Goal: Information Seeking & Learning: Learn about a topic

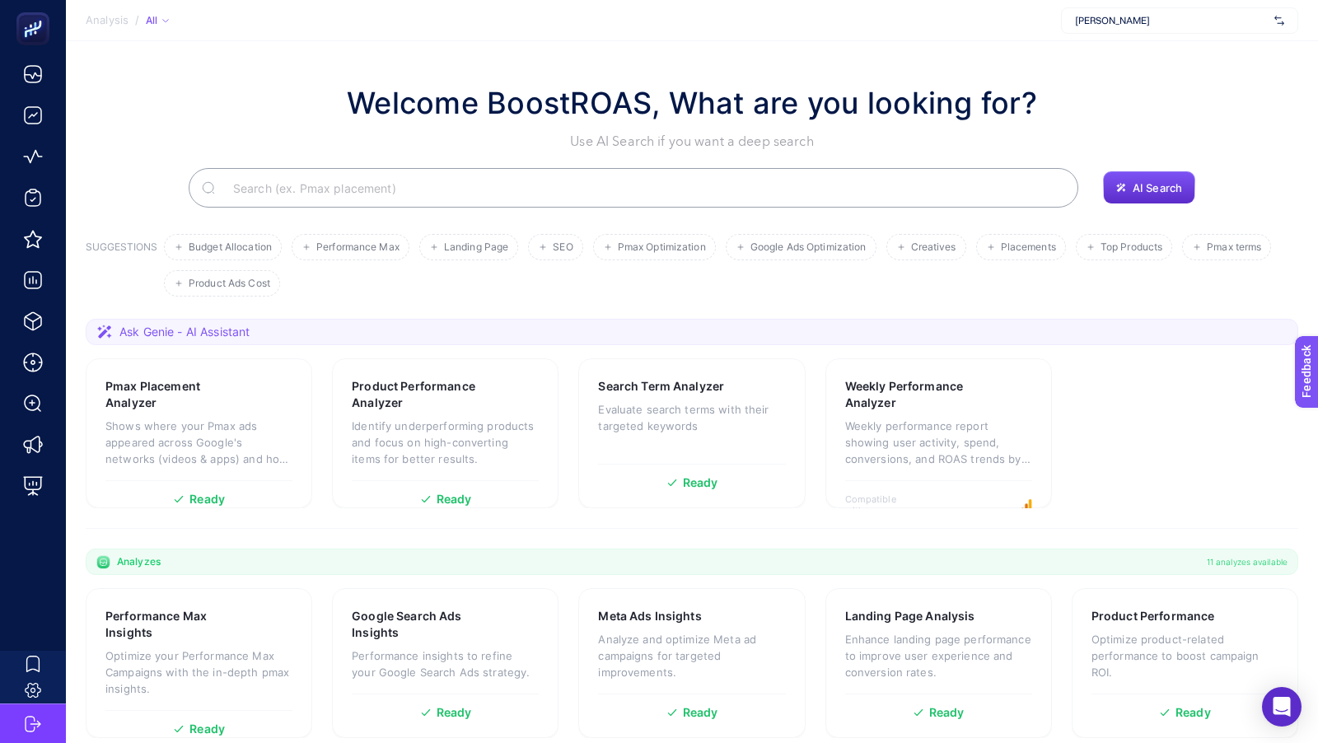
click at [1214, 24] on span "[PERSON_NAME]" at bounding box center [1171, 20] width 193 height 13
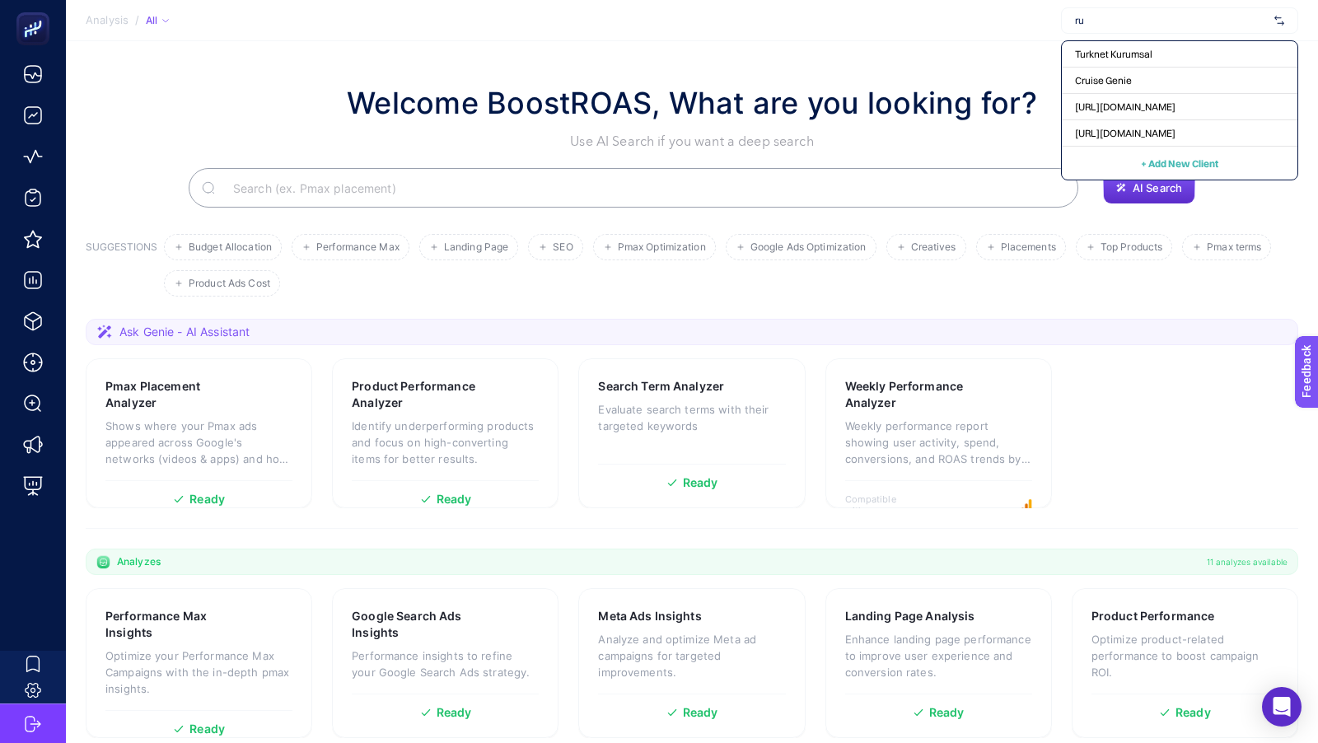
type input "rue"
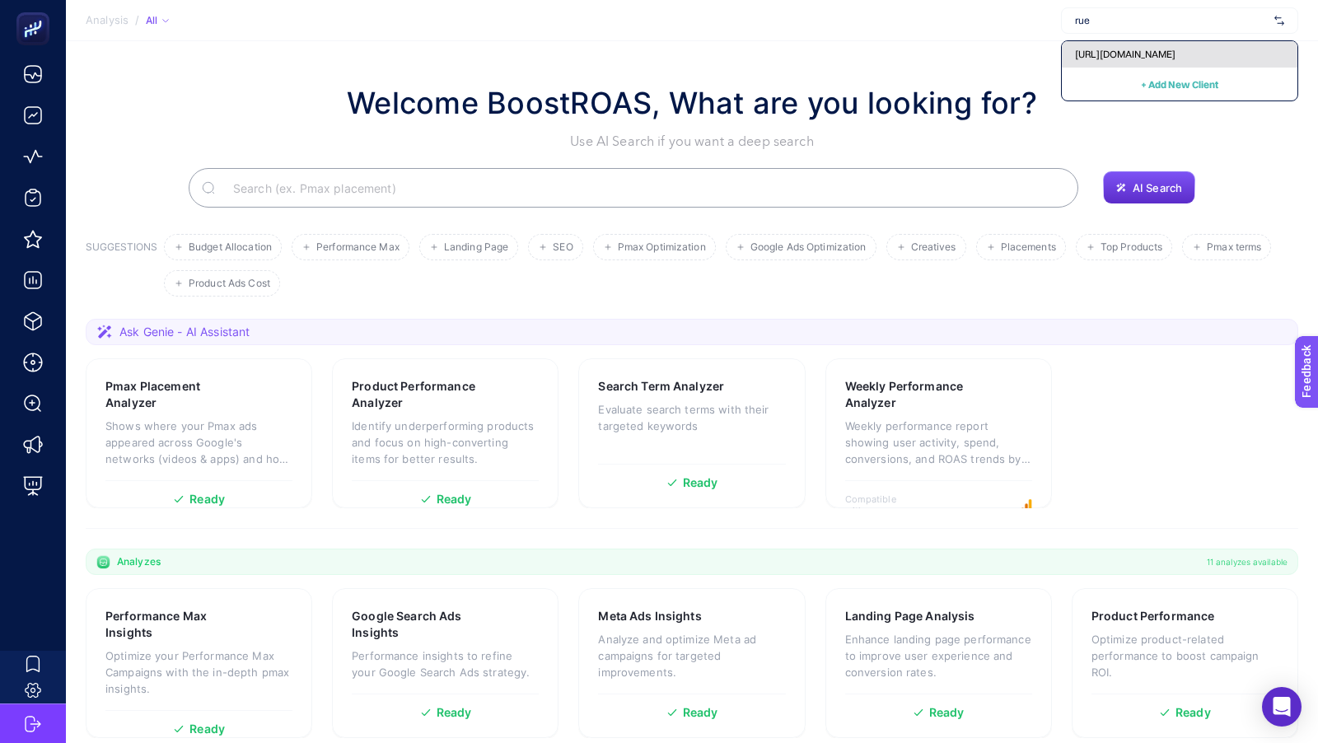
click at [1161, 58] on span "[URL][DOMAIN_NAME]" at bounding box center [1125, 54] width 100 height 13
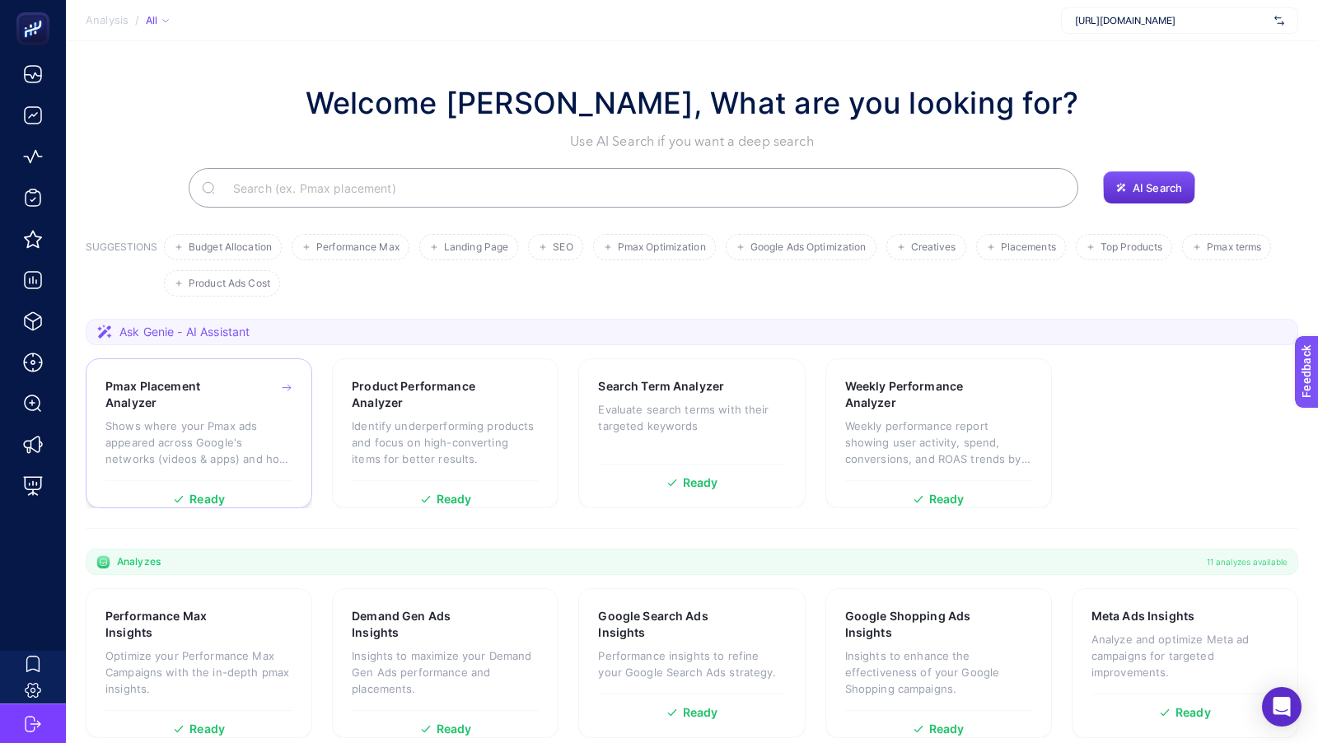
click at [182, 407] on h3 "Pmax Placement Analyzer" at bounding box center [173, 394] width 136 height 33
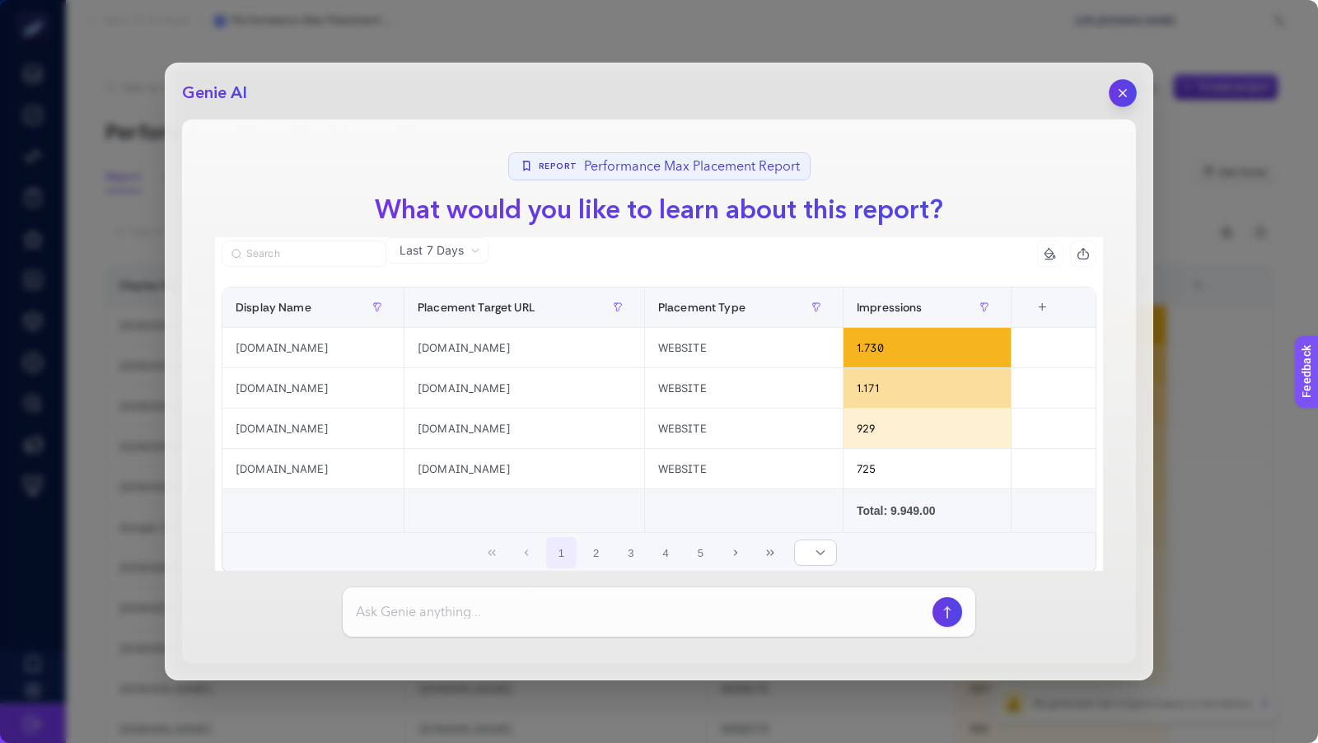
click at [1126, 99] on icon "button" at bounding box center [1123, 93] width 14 height 14
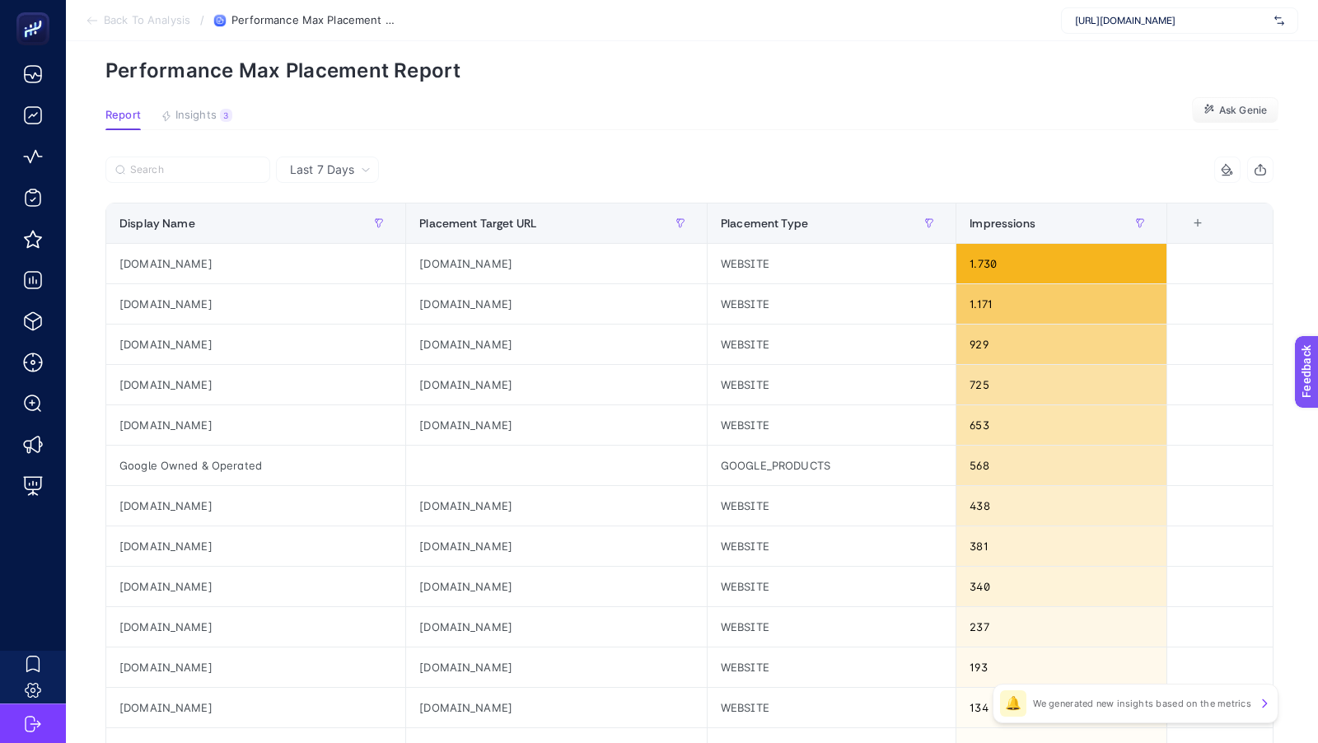
scroll to position [63, 0]
click at [193, 112] on span "Insights" at bounding box center [195, 113] width 41 height 13
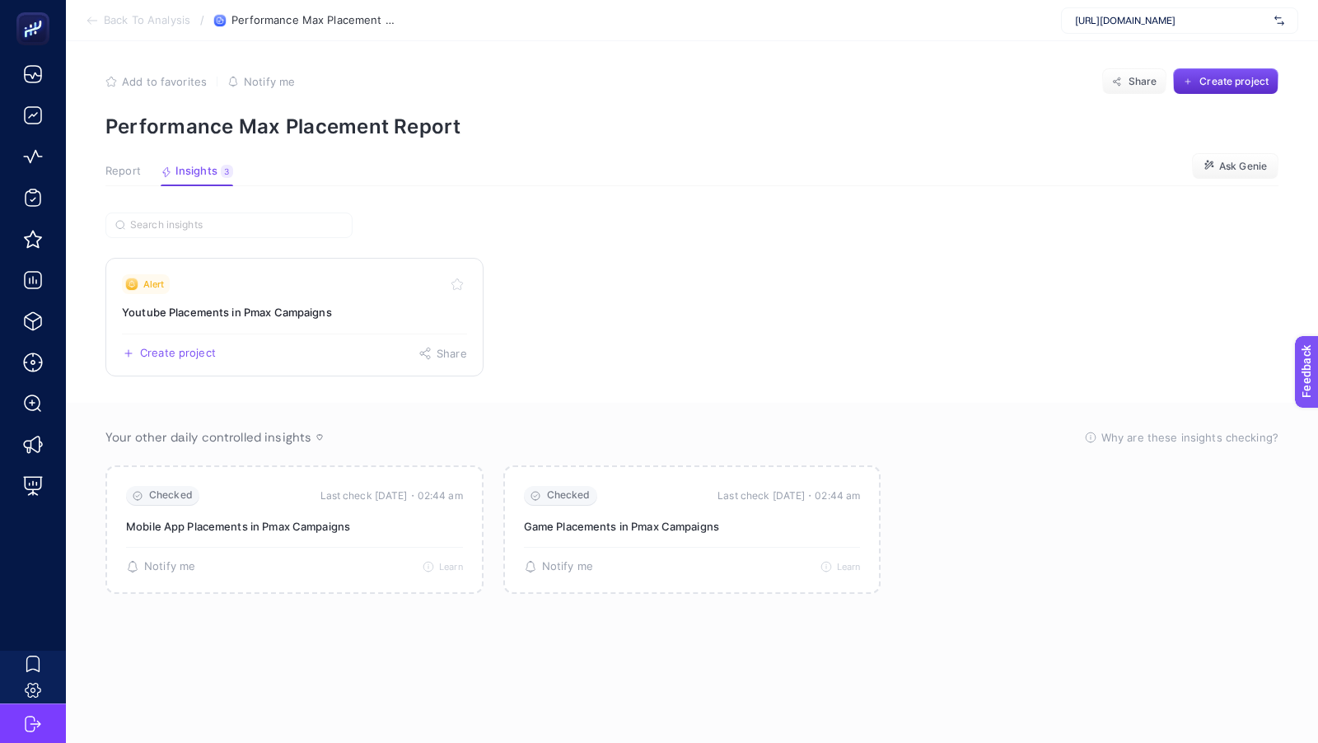
click at [273, 315] on h3 "Youtube Placements in Pmax Campaigns" at bounding box center [294, 312] width 345 height 16
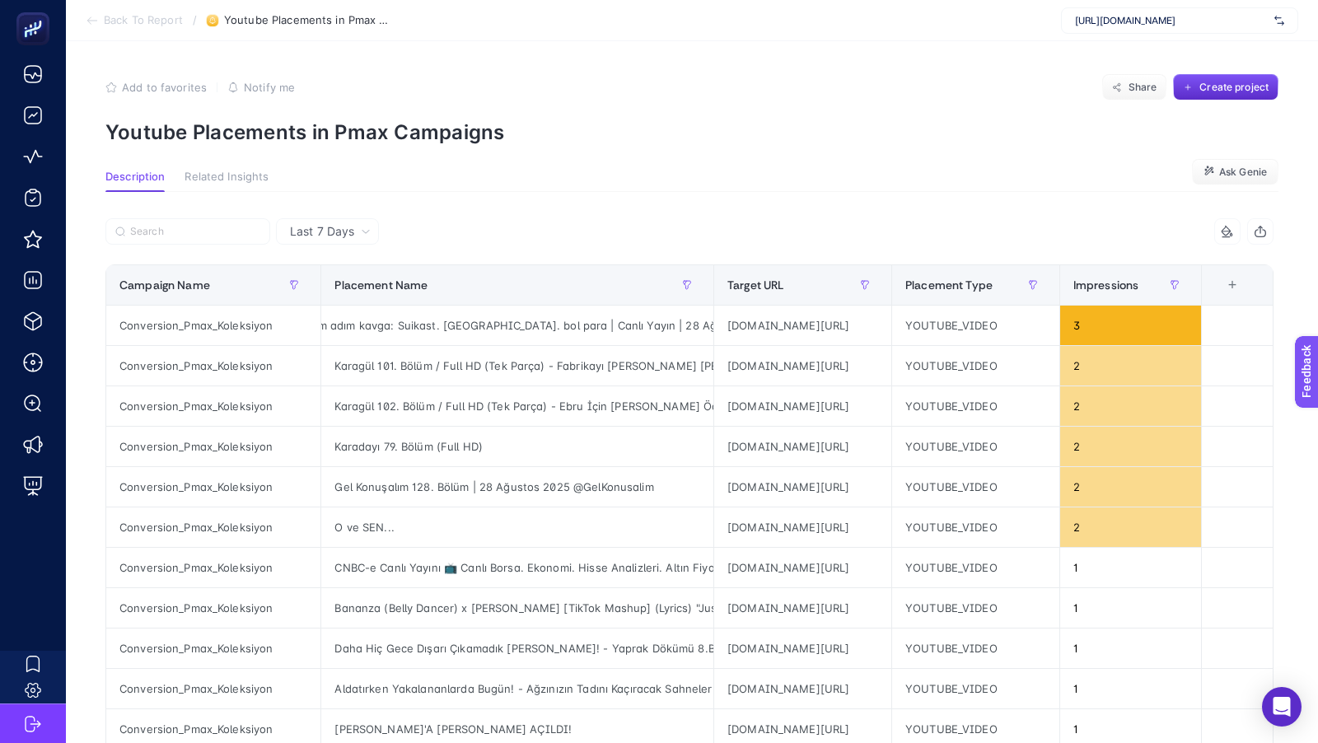
scroll to position [0, 53]
click at [119, 19] on span "Back To Report" at bounding box center [143, 20] width 79 height 13
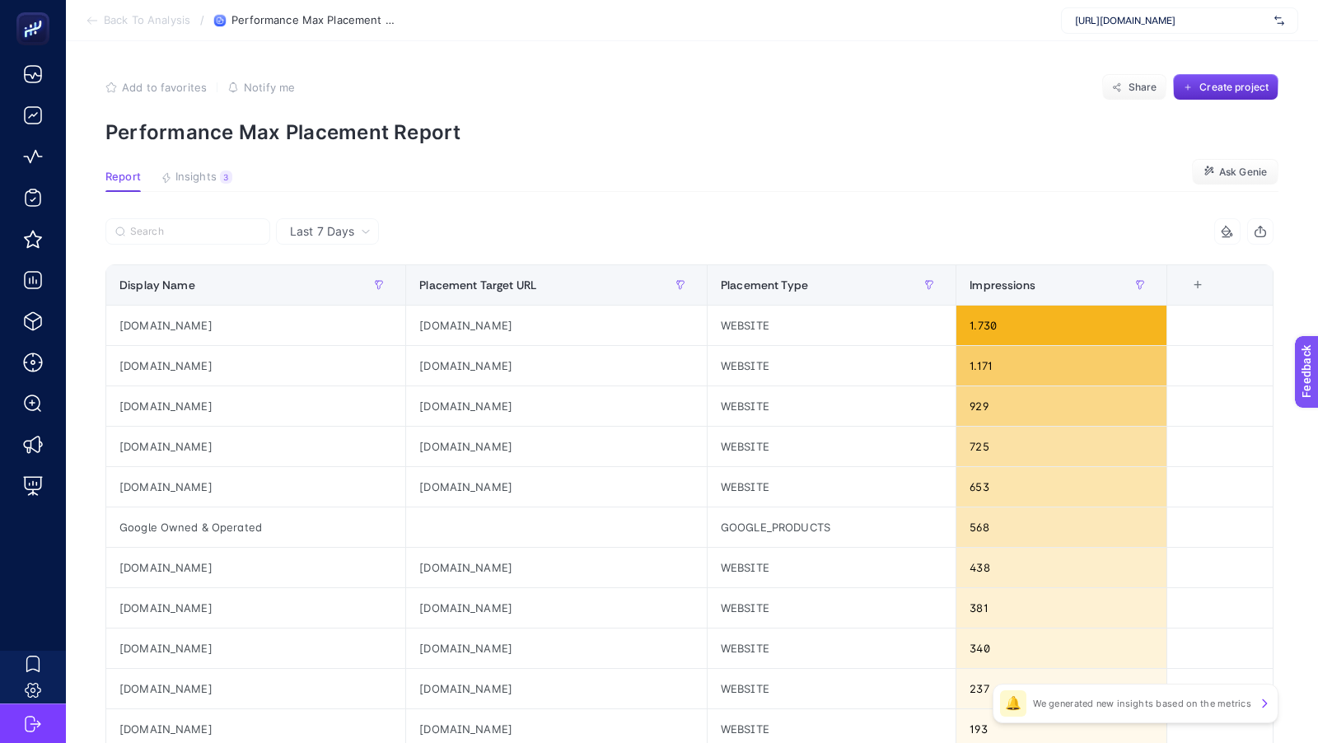
click at [119, 19] on span "Back To Analysis" at bounding box center [147, 20] width 86 height 13
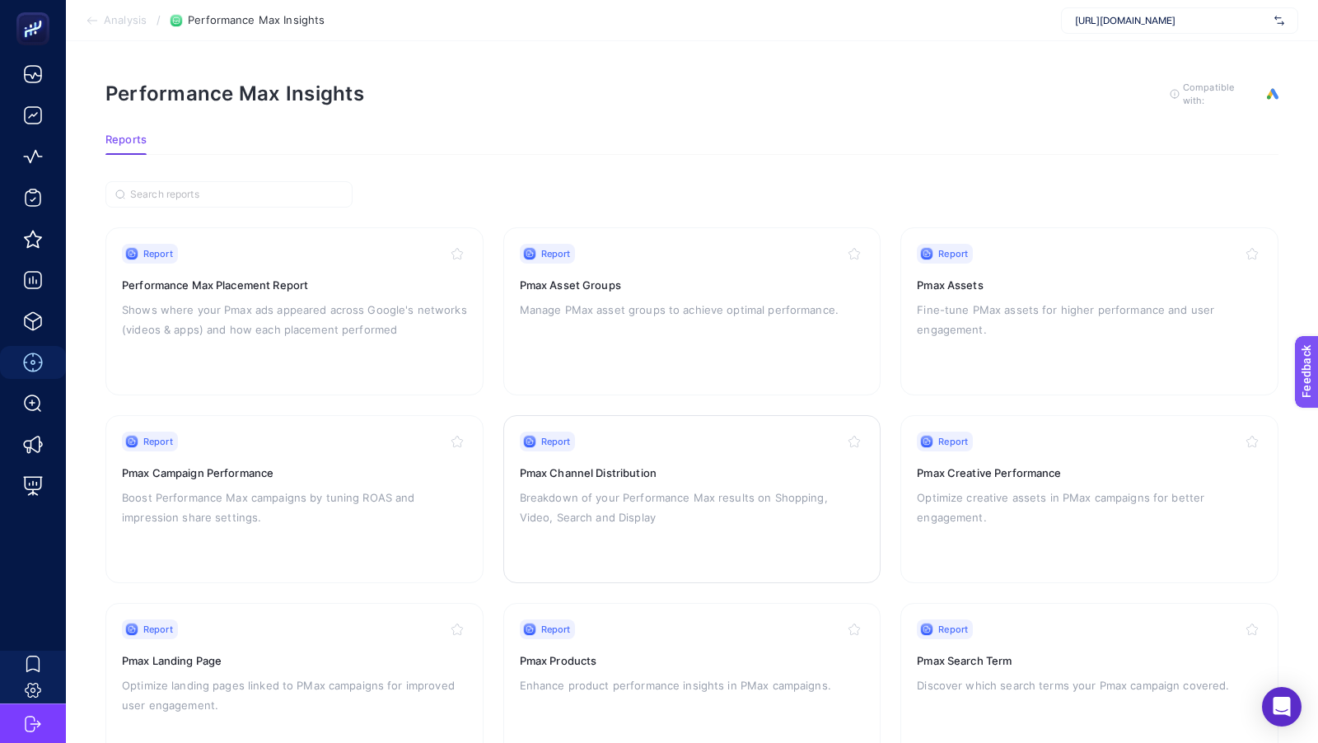
click at [619, 489] on p "Breakdown of your Performance Max results on Shopping, Video, Search and Display" at bounding box center [692, 508] width 345 height 40
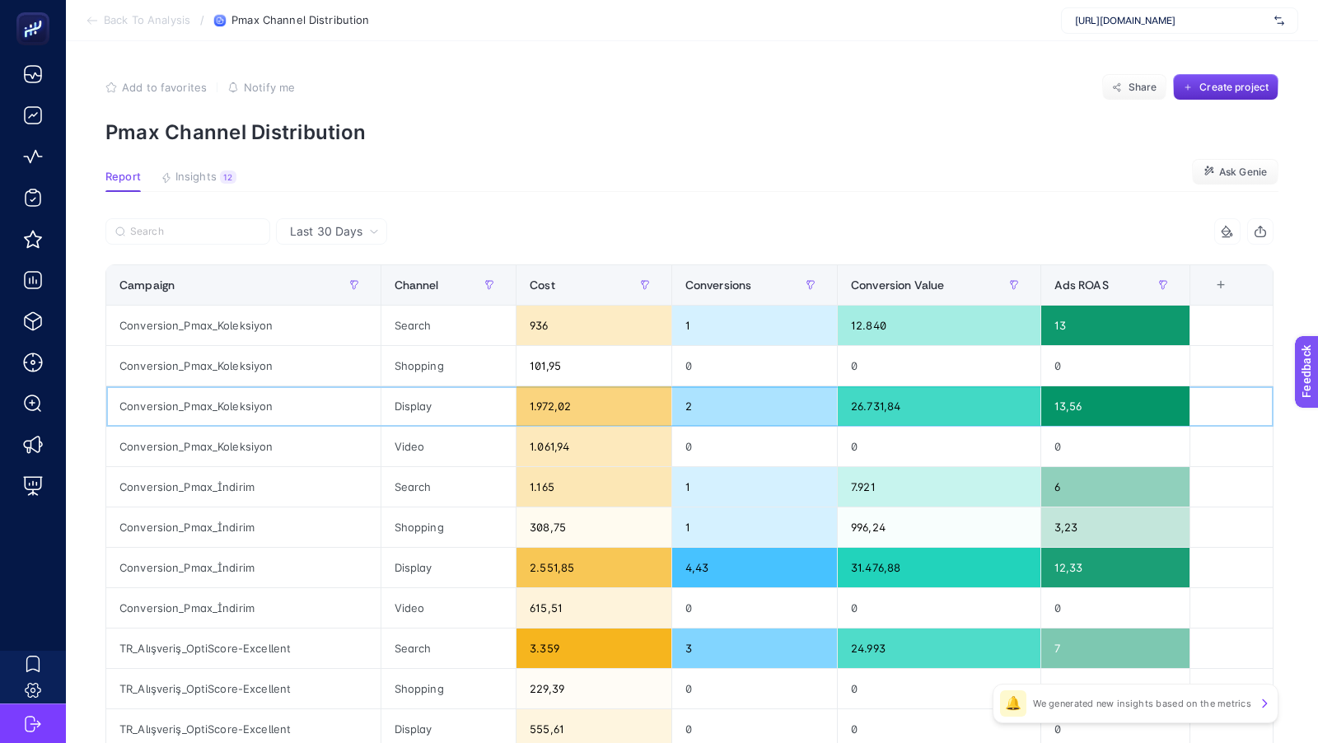
click at [540, 409] on div "1.972,02" at bounding box center [593, 406] width 154 height 40
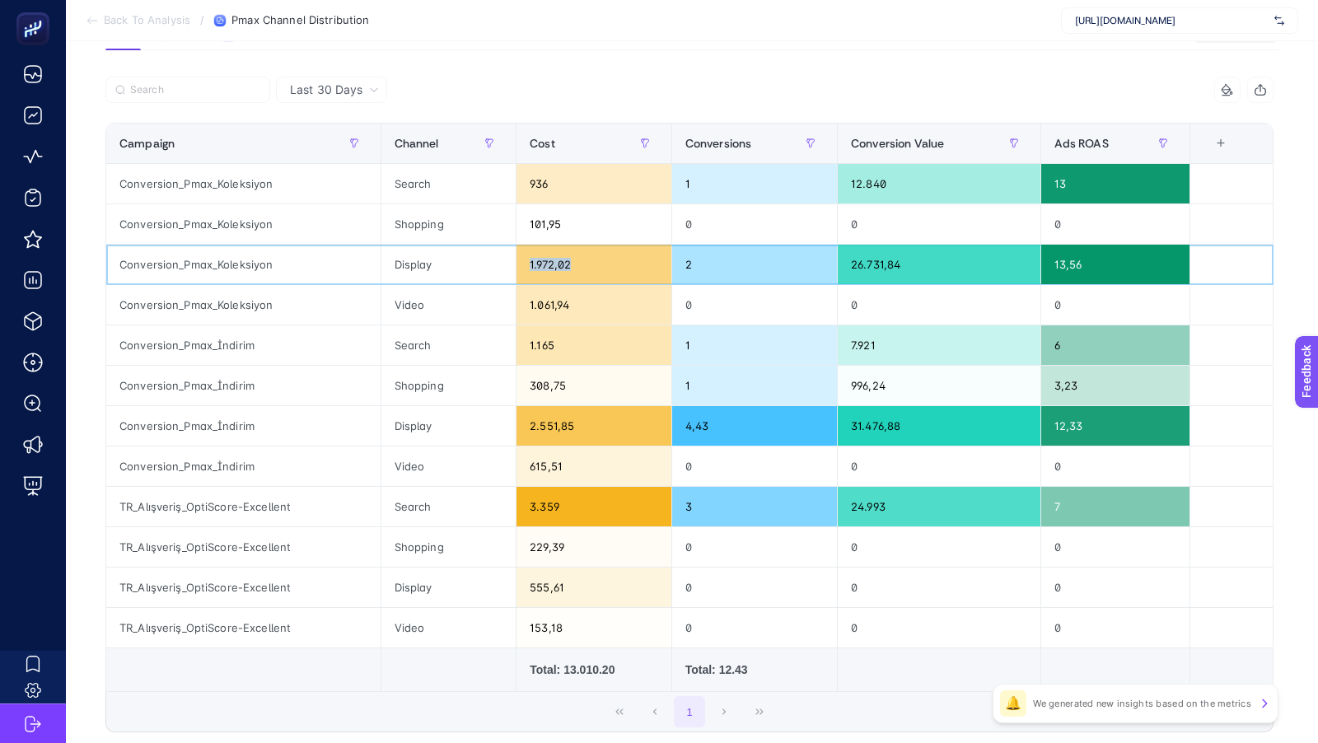
scroll to position [128, 0]
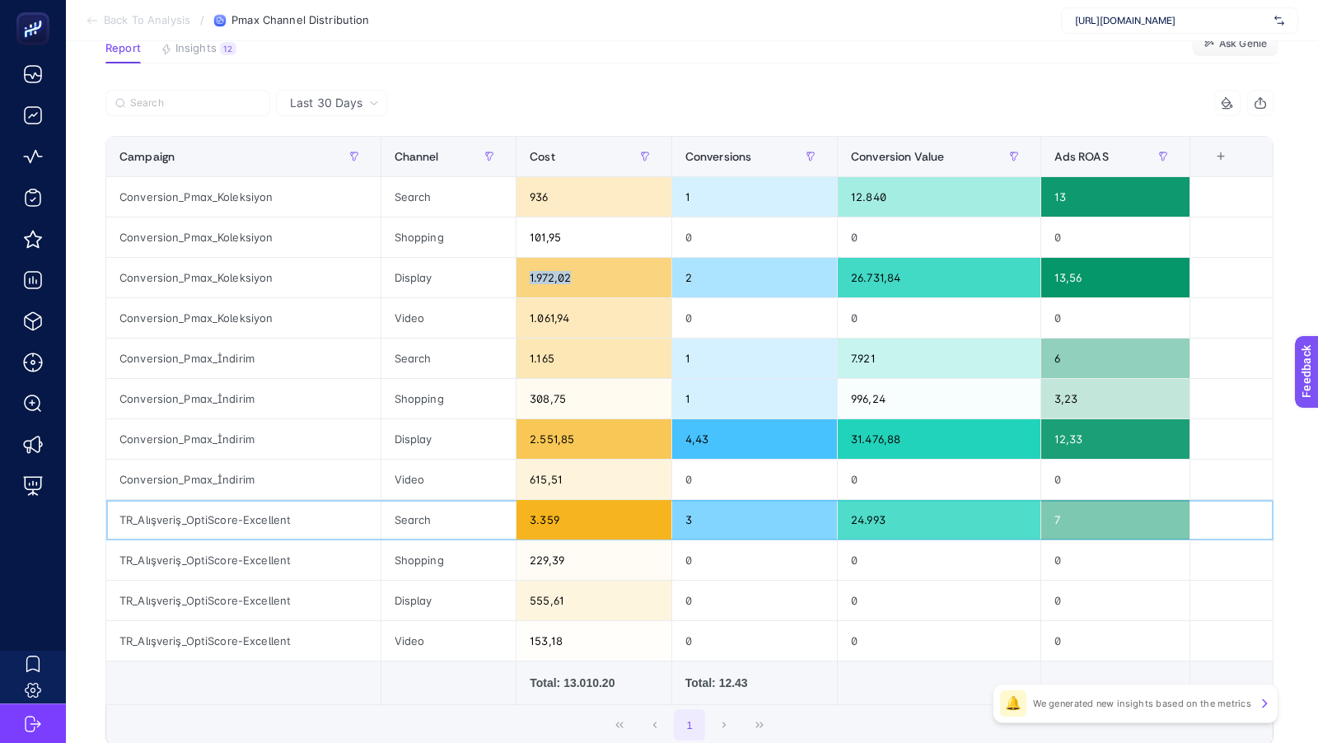
click at [263, 513] on div "TR_Alışveriş_OptiScore-Excellent" at bounding box center [243, 520] width 274 height 40
click at [577, 515] on div "3.359" at bounding box center [593, 520] width 154 height 40
click at [198, 45] on span "Insights" at bounding box center [195, 48] width 41 height 13
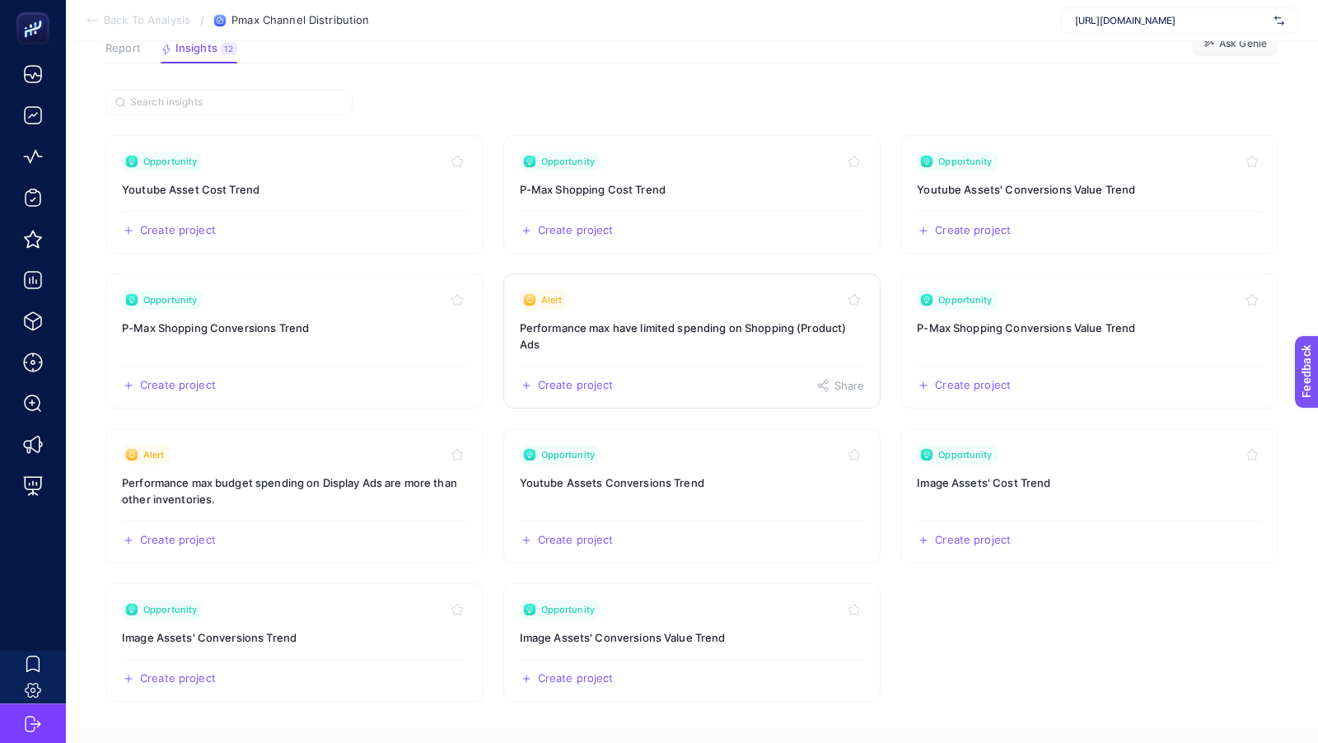
click at [588, 320] on h3 "Performance max have limited spending on Shopping (Product) Ads" at bounding box center [692, 336] width 345 height 33
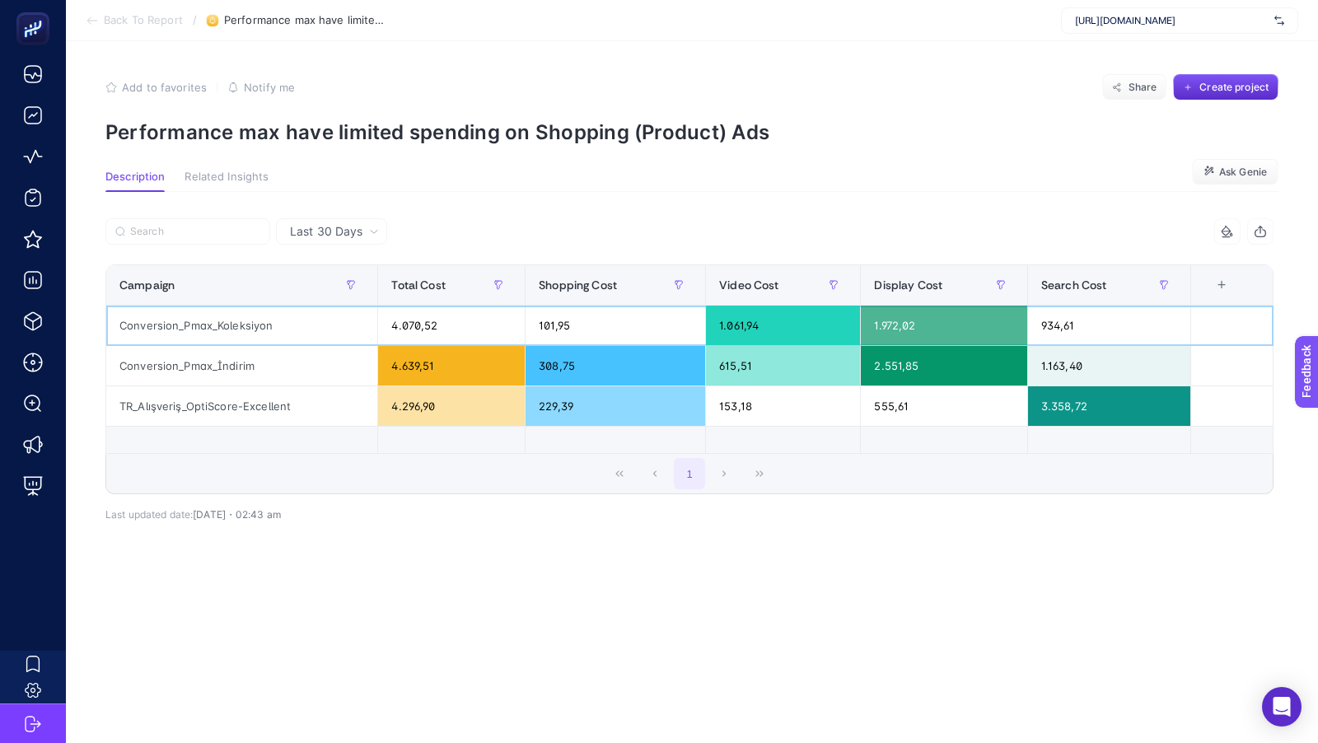
click at [422, 329] on div "4.070,52" at bounding box center [451, 326] width 147 height 40
click at [424, 367] on div "4.639,51" at bounding box center [451, 366] width 147 height 40
